Goal: Task Accomplishment & Management: Complete application form

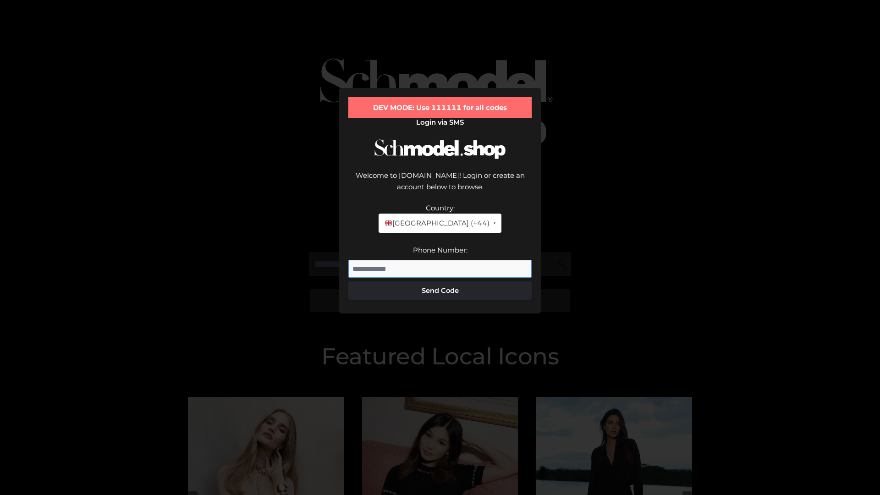
click at [440, 260] on input "Phone Number:" at bounding box center [439, 269] width 183 height 18
type input "**********"
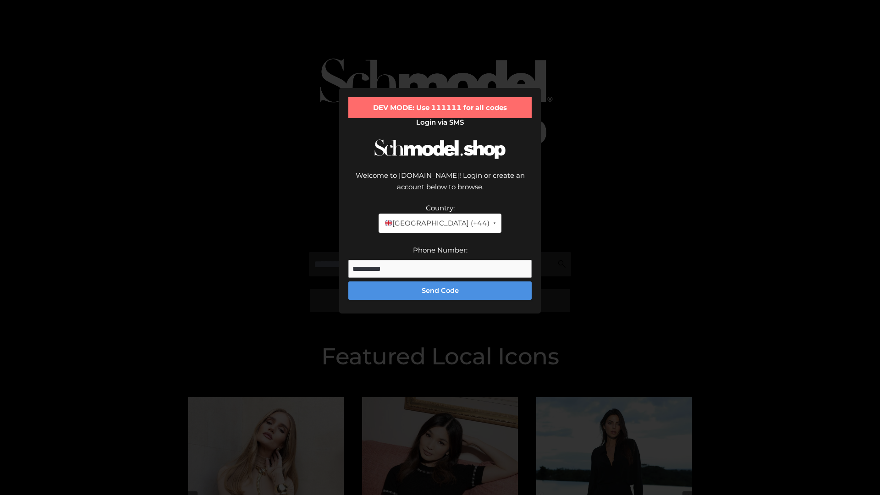
click at [440, 281] on button "Send Code" at bounding box center [439, 290] width 183 height 18
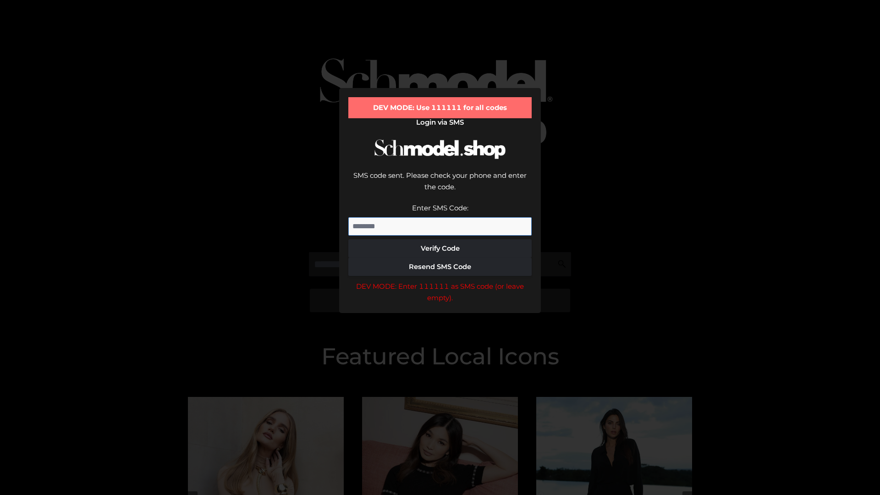
click at [440, 217] on input "Enter SMS Code:" at bounding box center [439, 226] width 183 height 18
type input "******"
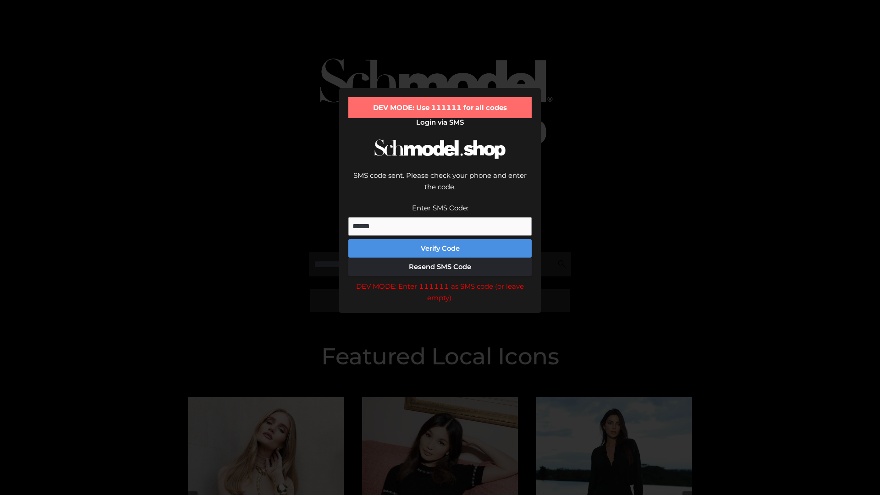
click at [440, 239] on button "Verify Code" at bounding box center [439, 248] width 183 height 18
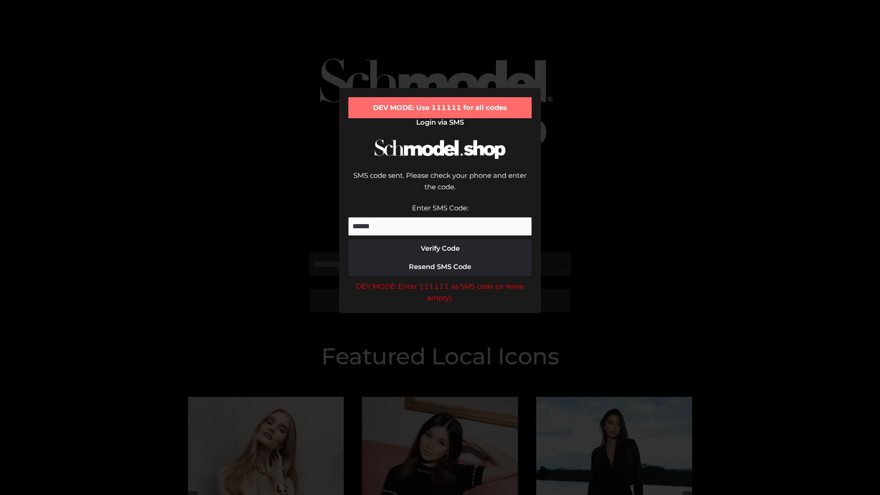
click at [440, 280] on div "DEV MODE: Enter 111111 as SMS code (or leave empty)." at bounding box center [439, 291] width 183 height 23
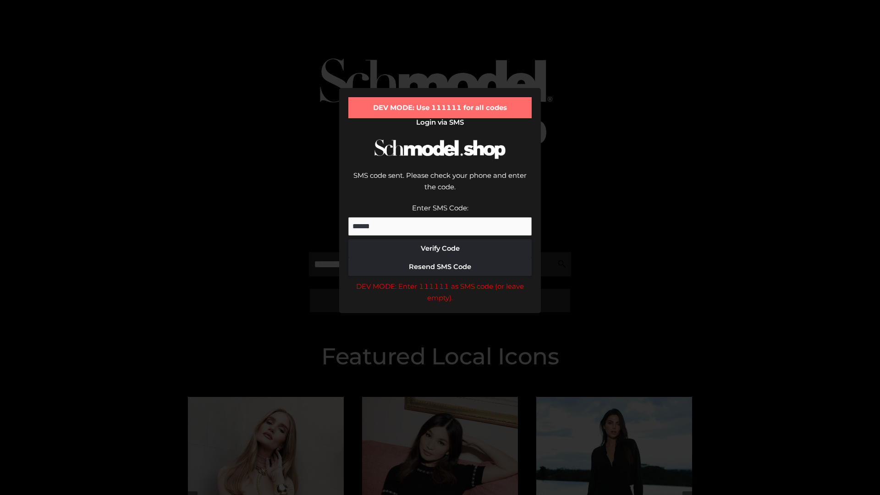
click at [440, 280] on div "DEV MODE: Enter 111111 as SMS code (or leave empty)." at bounding box center [439, 291] width 183 height 23
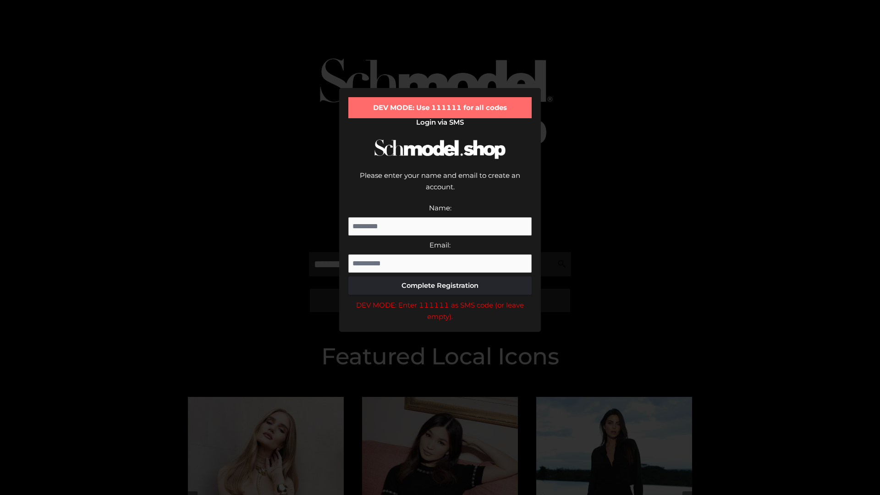
click at [440, 299] on div "DEV MODE: Enter 111111 as SMS code (or leave empty)." at bounding box center [439, 310] width 183 height 23
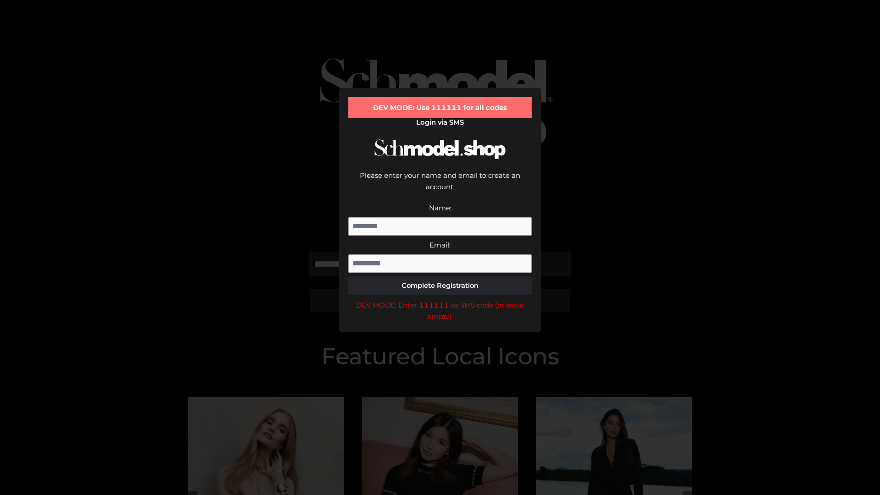
click at [440, 299] on div "DEV MODE: Enter 111111 as SMS code (or leave empty)." at bounding box center [439, 310] width 183 height 23
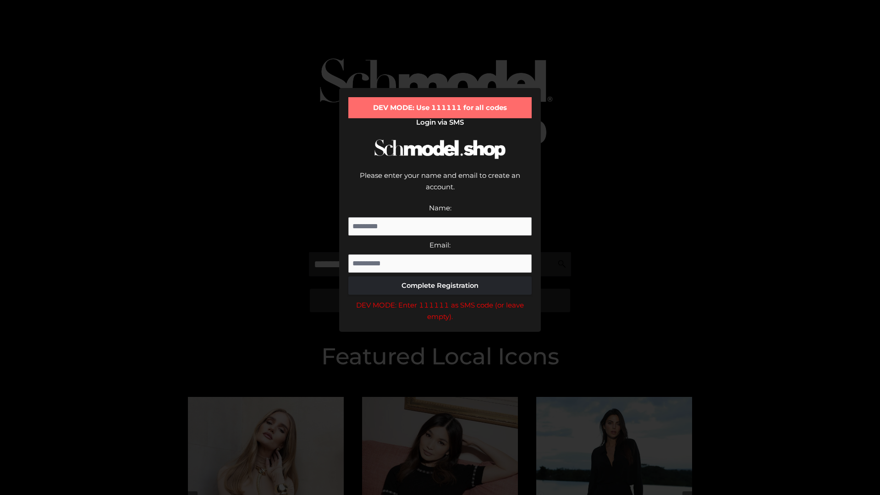
click at [440, 299] on div "DEV MODE: Enter 111111 as SMS code (or leave empty)." at bounding box center [439, 310] width 183 height 23
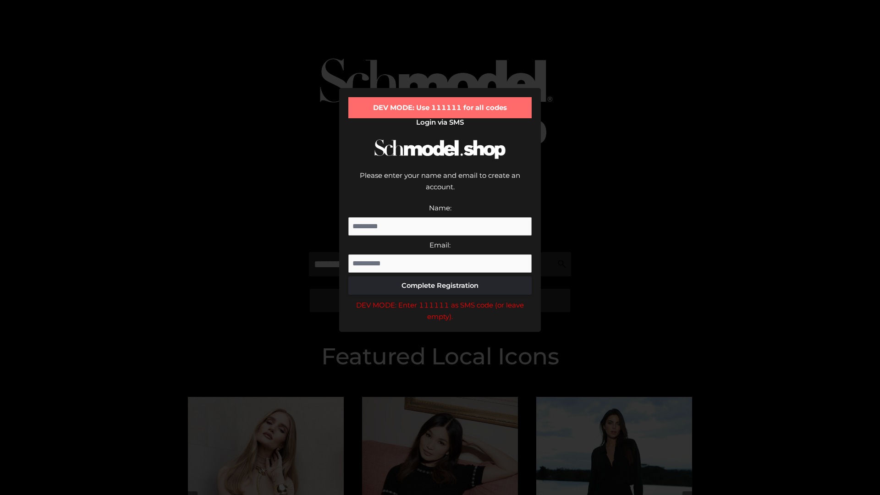
click at [440, 299] on div "DEV MODE: Enter 111111 as SMS code (or leave empty)." at bounding box center [439, 310] width 183 height 23
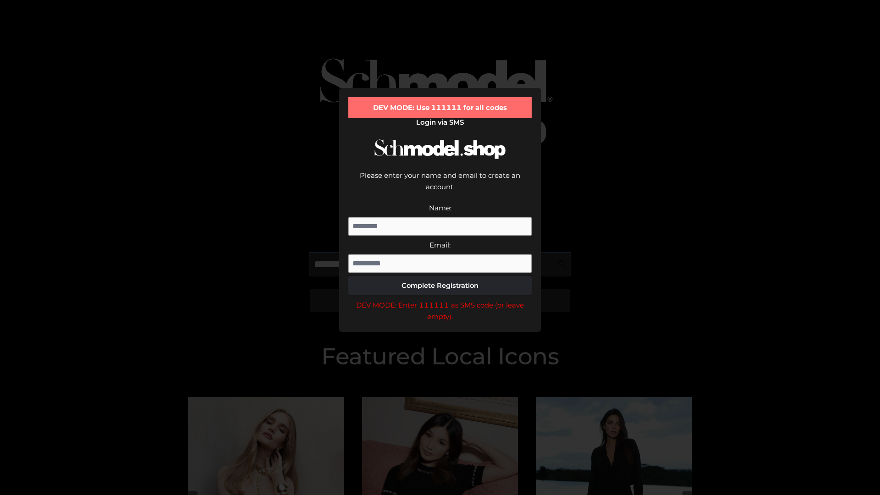
scroll to position [0, 23]
click at [440, 299] on div "DEV MODE: Enter 111111 as SMS code (or leave empty)." at bounding box center [439, 310] width 183 height 23
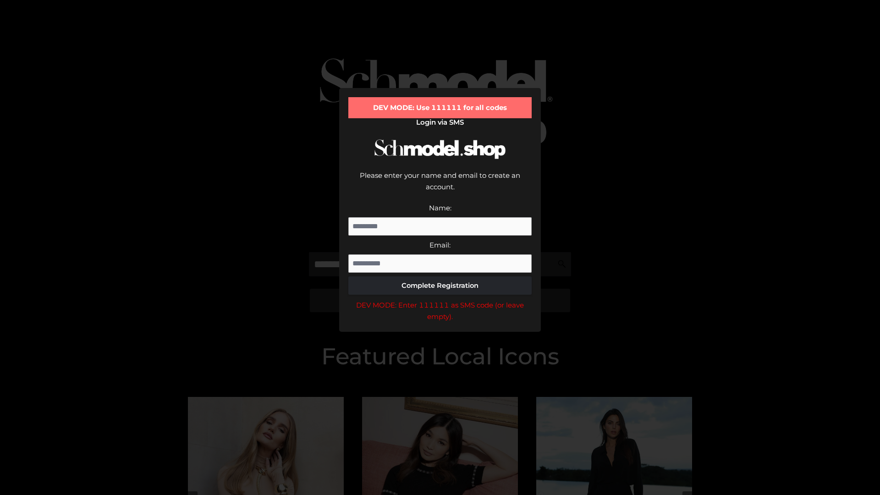
click at [440, 299] on div "DEV MODE: Enter 111111 as SMS code (or leave empty)." at bounding box center [439, 310] width 183 height 23
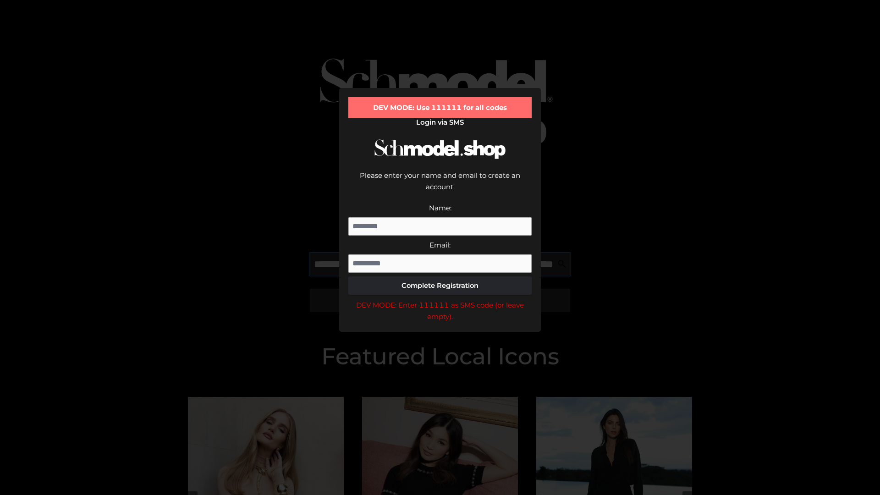
scroll to position [0, 80]
click at [440, 299] on div "DEV MODE: Enter 111111 as SMS code (or leave empty)." at bounding box center [439, 310] width 183 height 23
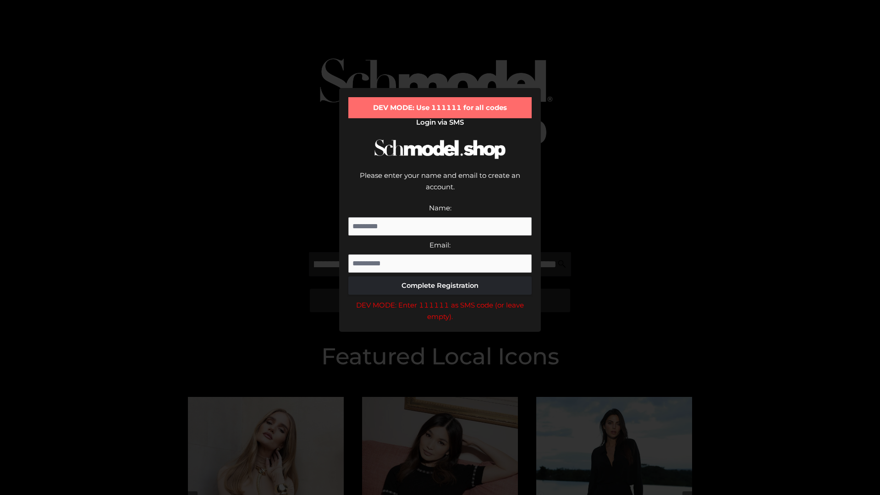
click at [440, 299] on div "DEV MODE: Enter 111111 as SMS code (or leave empty)." at bounding box center [439, 310] width 183 height 23
type input "**********"
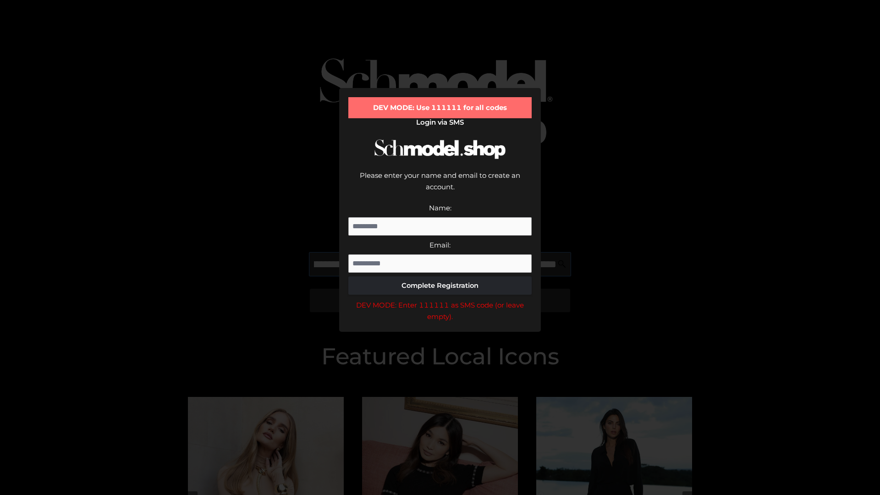
scroll to position [0, 122]
